Goal: Task Accomplishment & Management: Complete application form

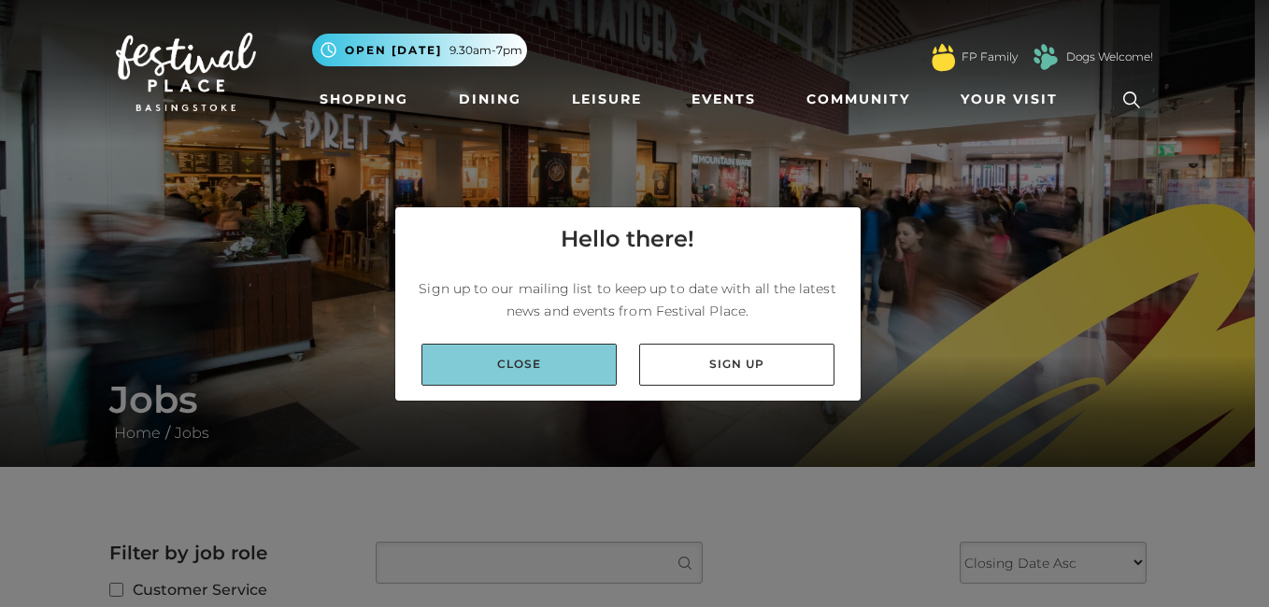
click at [563, 382] on link "Close" at bounding box center [518, 365] width 195 height 42
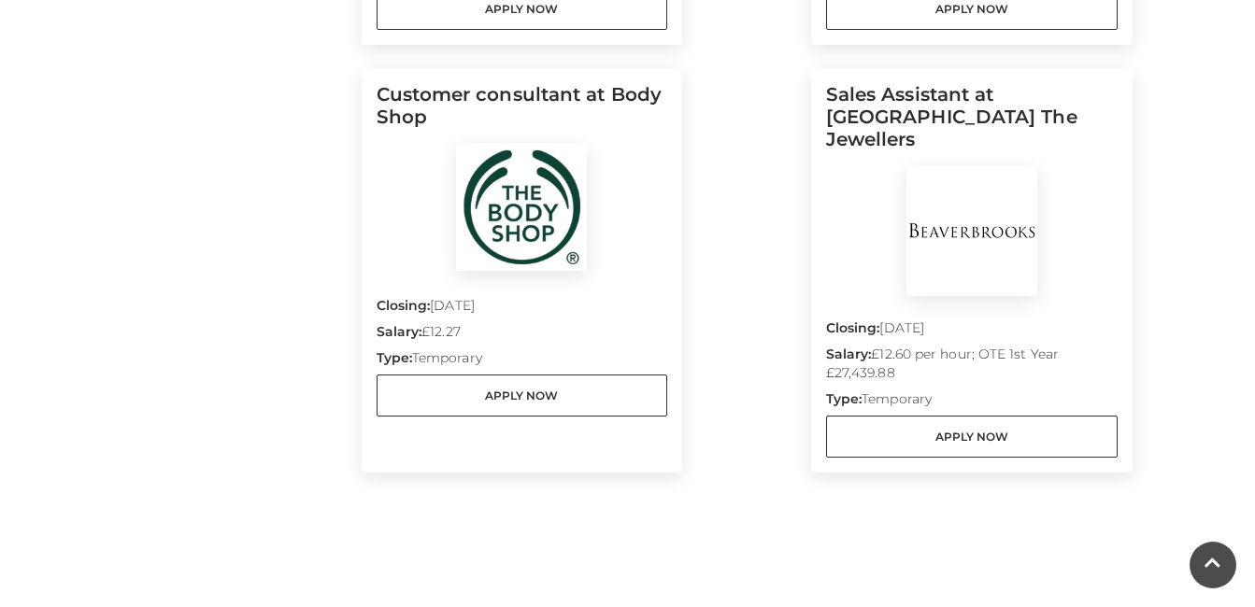
scroll to position [1731, 0]
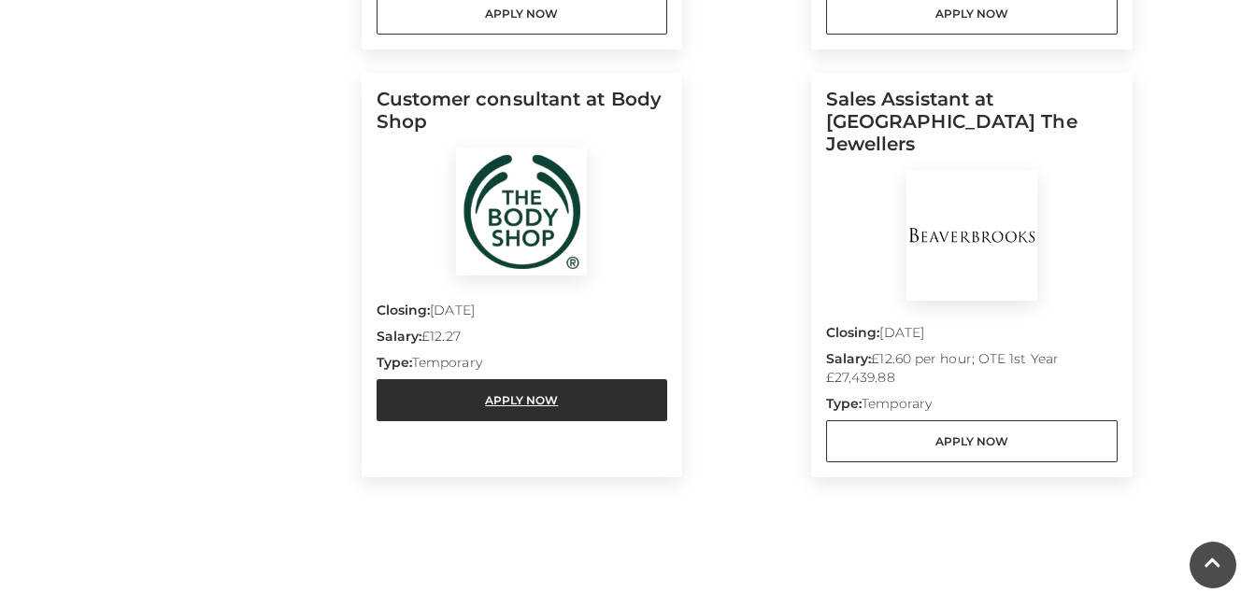
click at [550, 392] on link "Apply Now" at bounding box center [523, 400] width 292 height 42
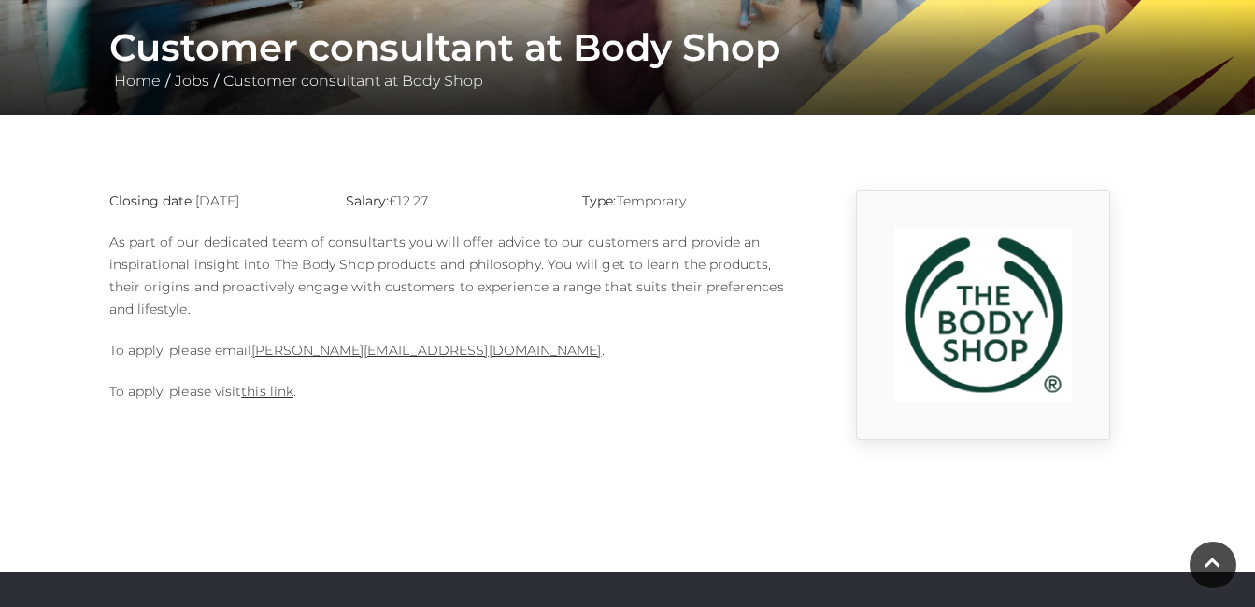
scroll to position [354, 0]
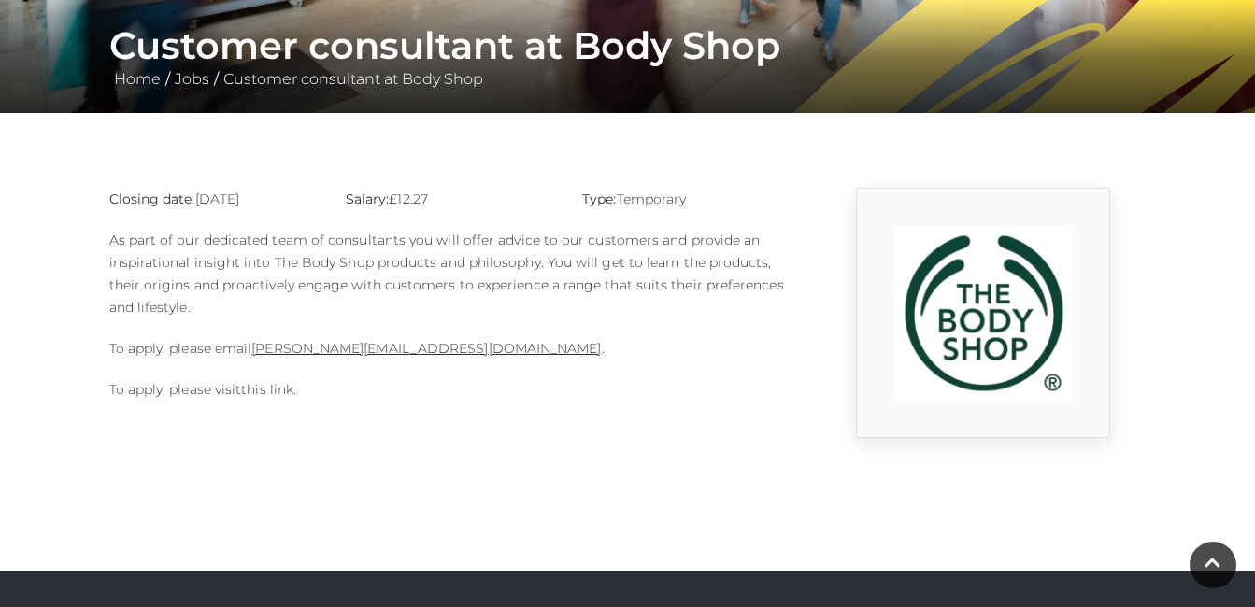
click at [278, 395] on link "this link" at bounding box center [267, 389] width 52 height 17
